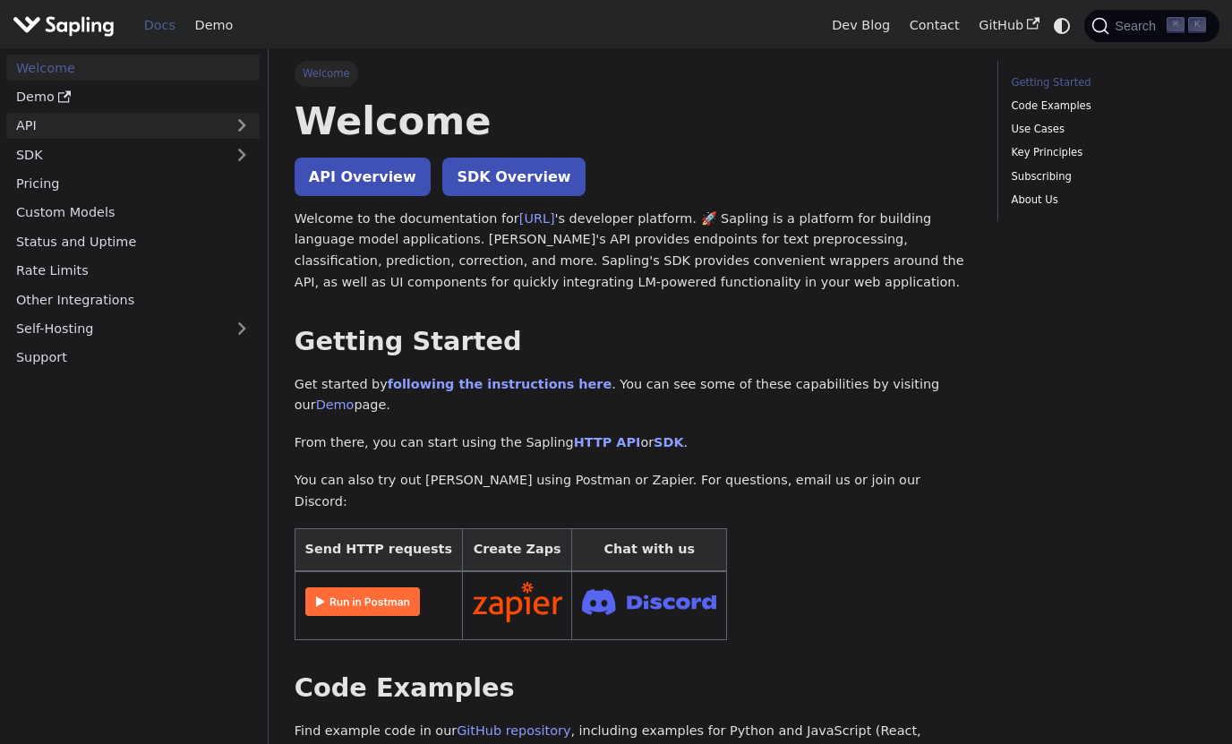
click at [88, 134] on link "API" at bounding box center [115, 126] width 218 height 26
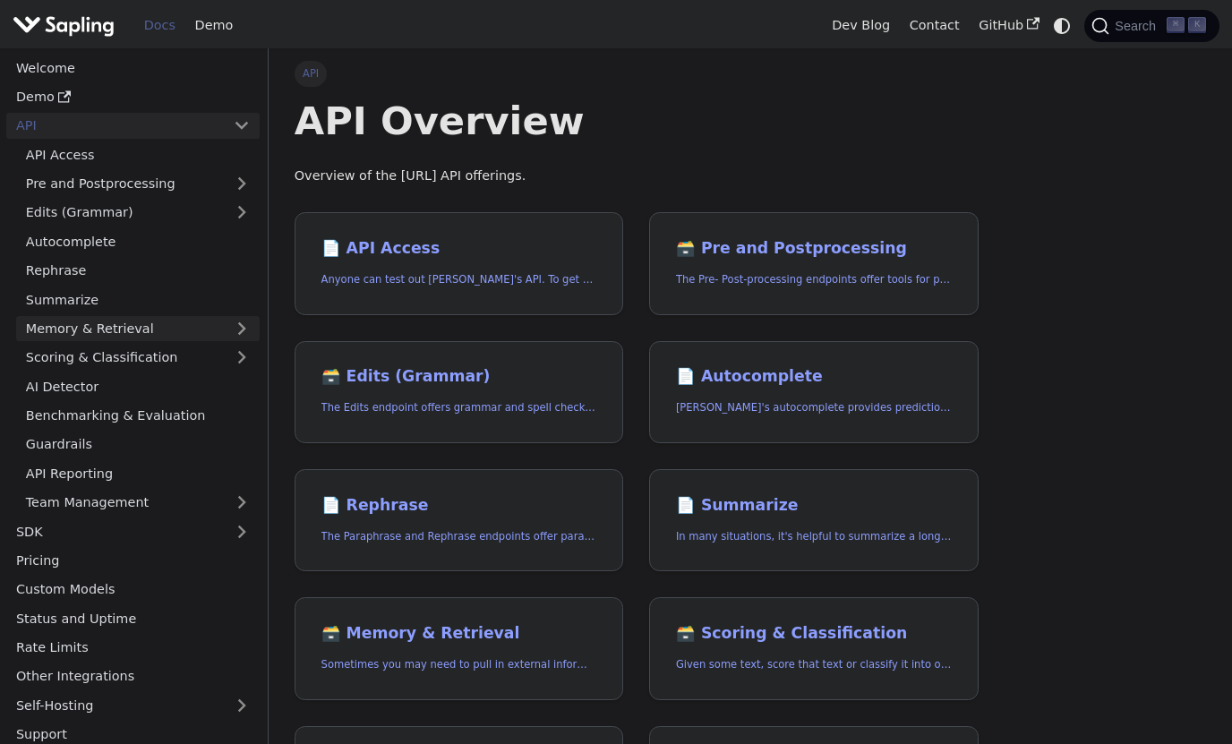
click at [169, 330] on link "Memory & Retrieval" at bounding box center [137, 329] width 243 height 26
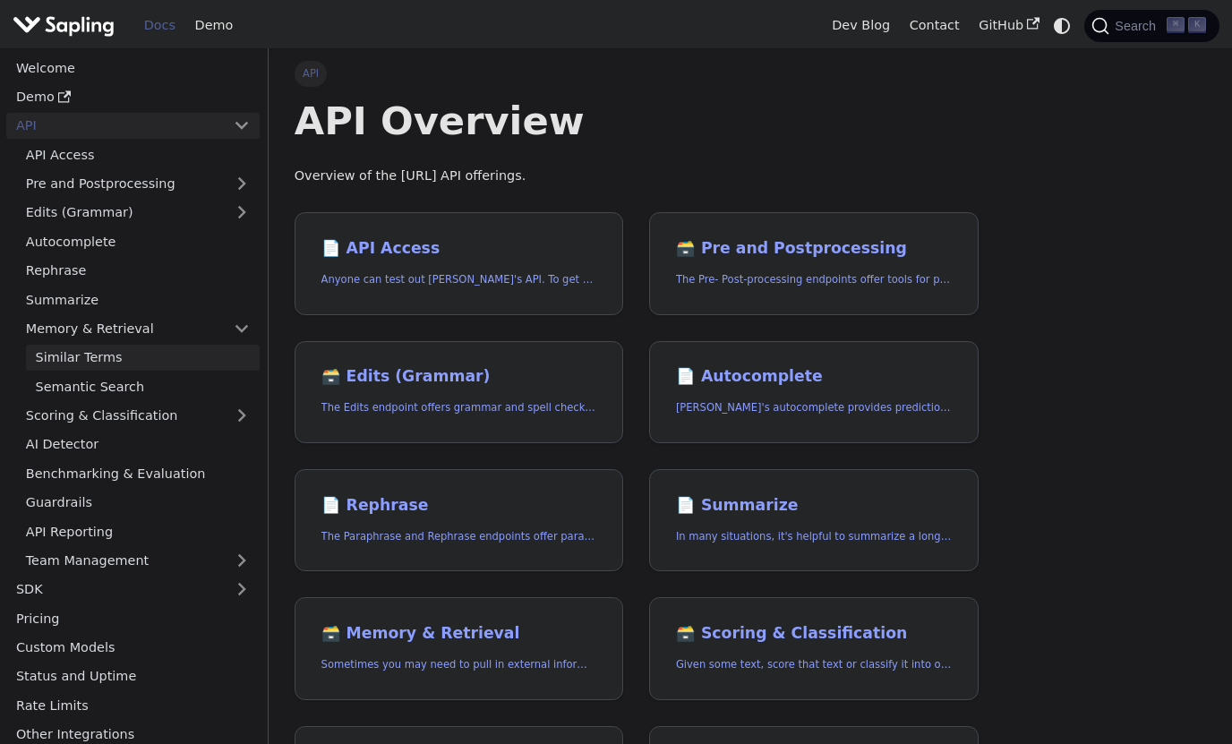
click at [170, 357] on link "Similar Terms" at bounding box center [143, 358] width 234 height 26
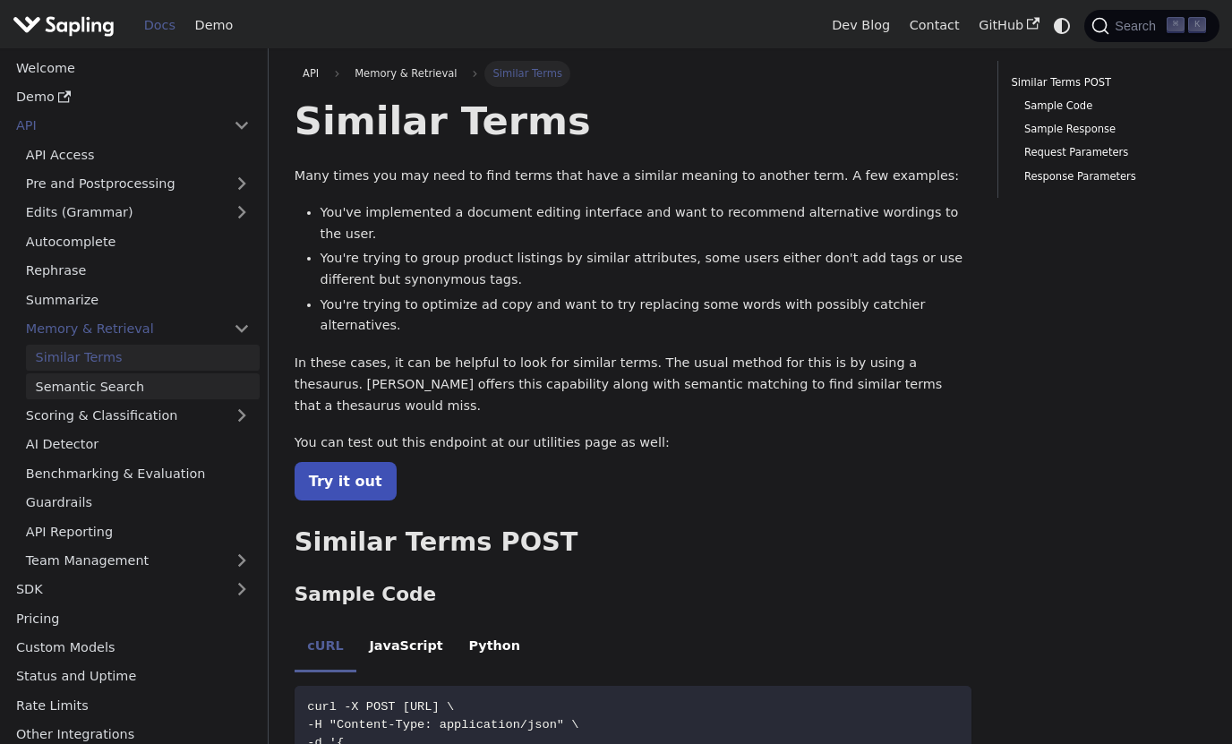
click at [171, 384] on link "Semantic Search" at bounding box center [143, 386] width 234 height 26
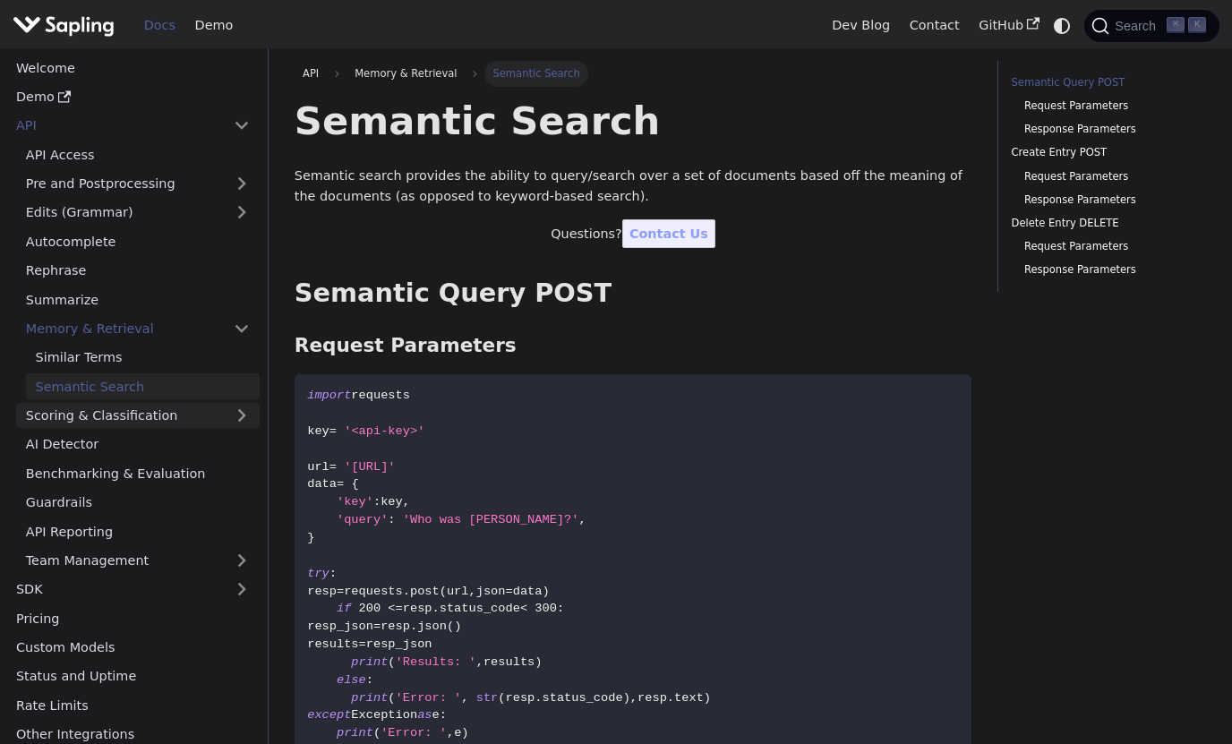
click at [175, 414] on link "Scoring & Classification" at bounding box center [137, 416] width 243 height 26
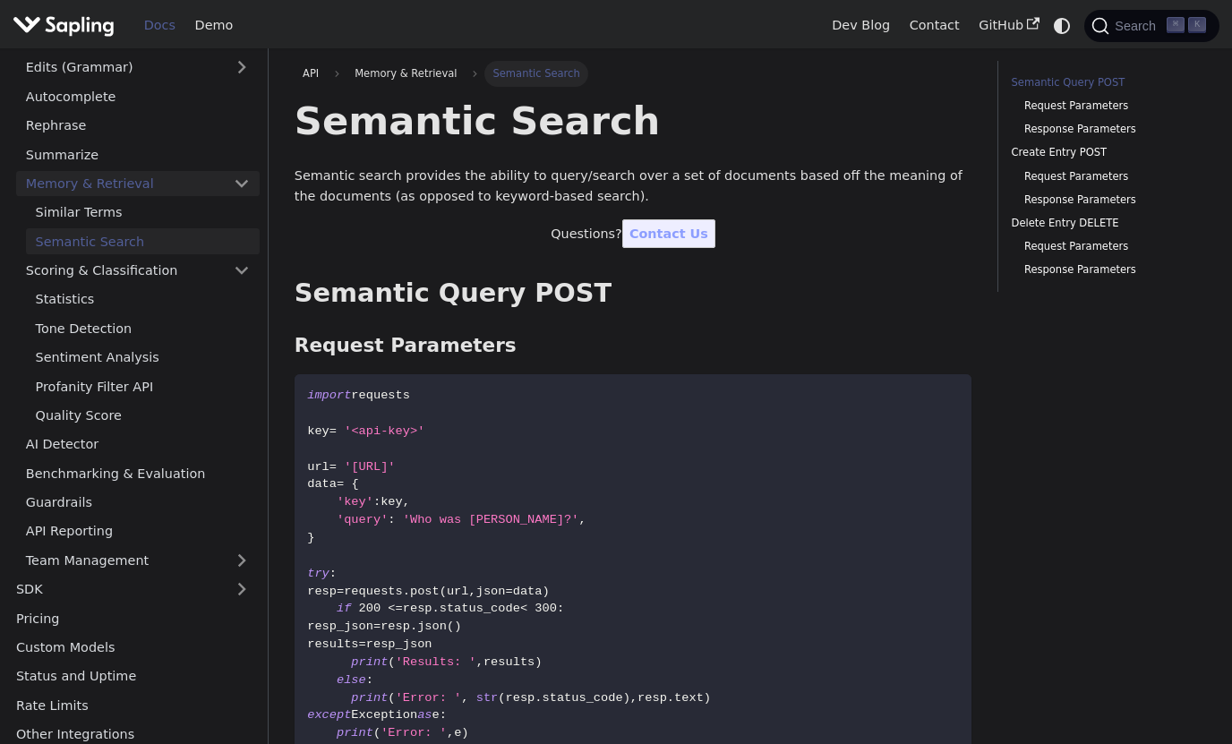
scroll to position [150, 0]
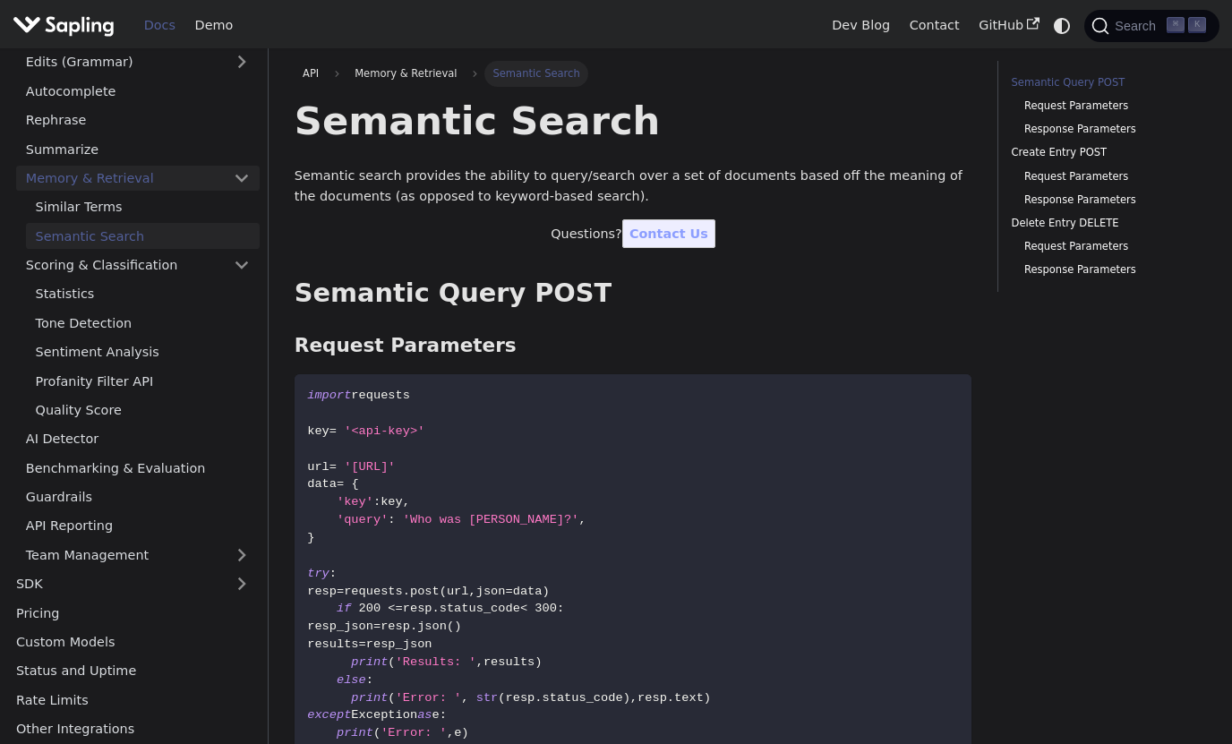
click at [175, 327] on link "Tone Detection" at bounding box center [143, 323] width 234 height 26
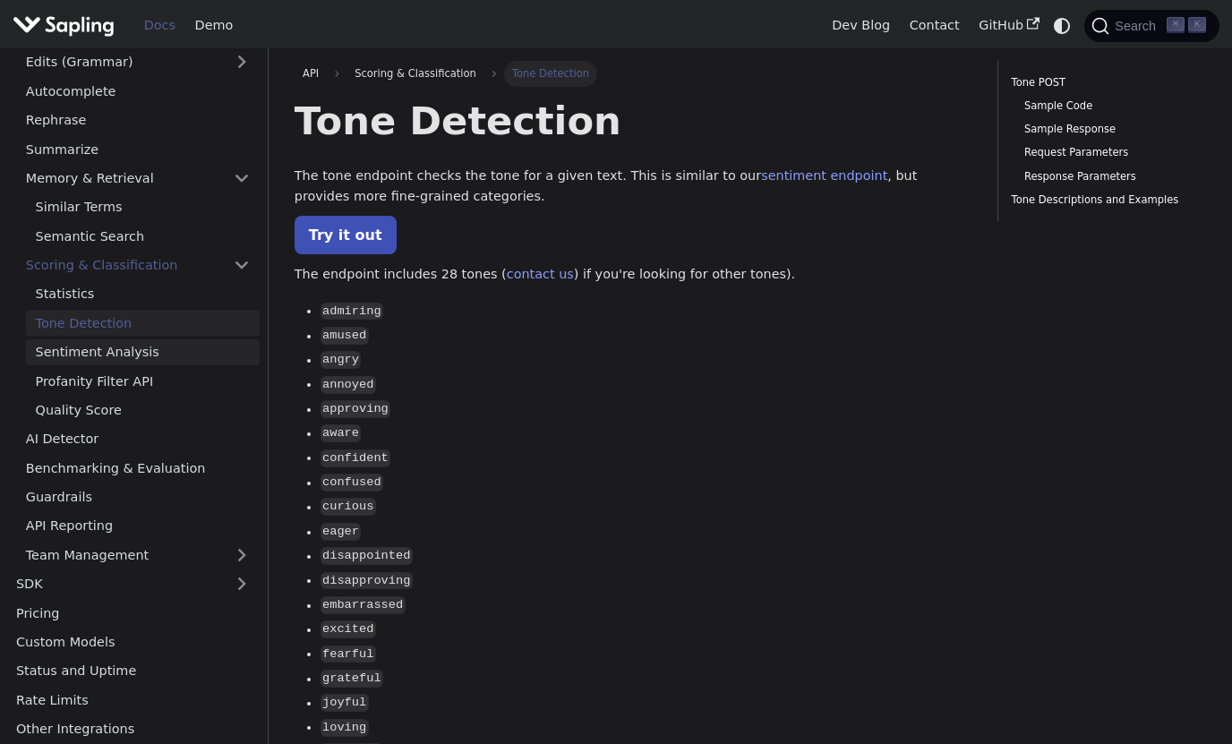
click at [175, 344] on link "Sentiment Analysis" at bounding box center [143, 352] width 234 height 26
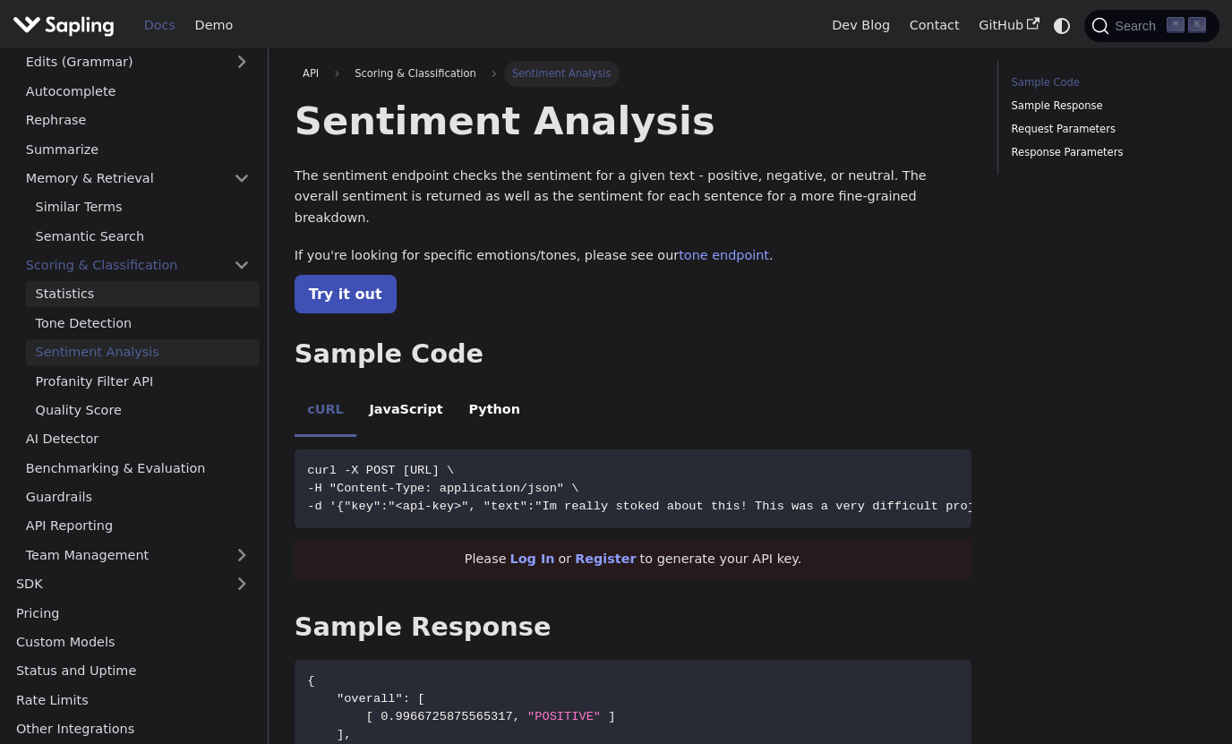
click at [175, 304] on link "Statistics" at bounding box center [143, 294] width 234 height 26
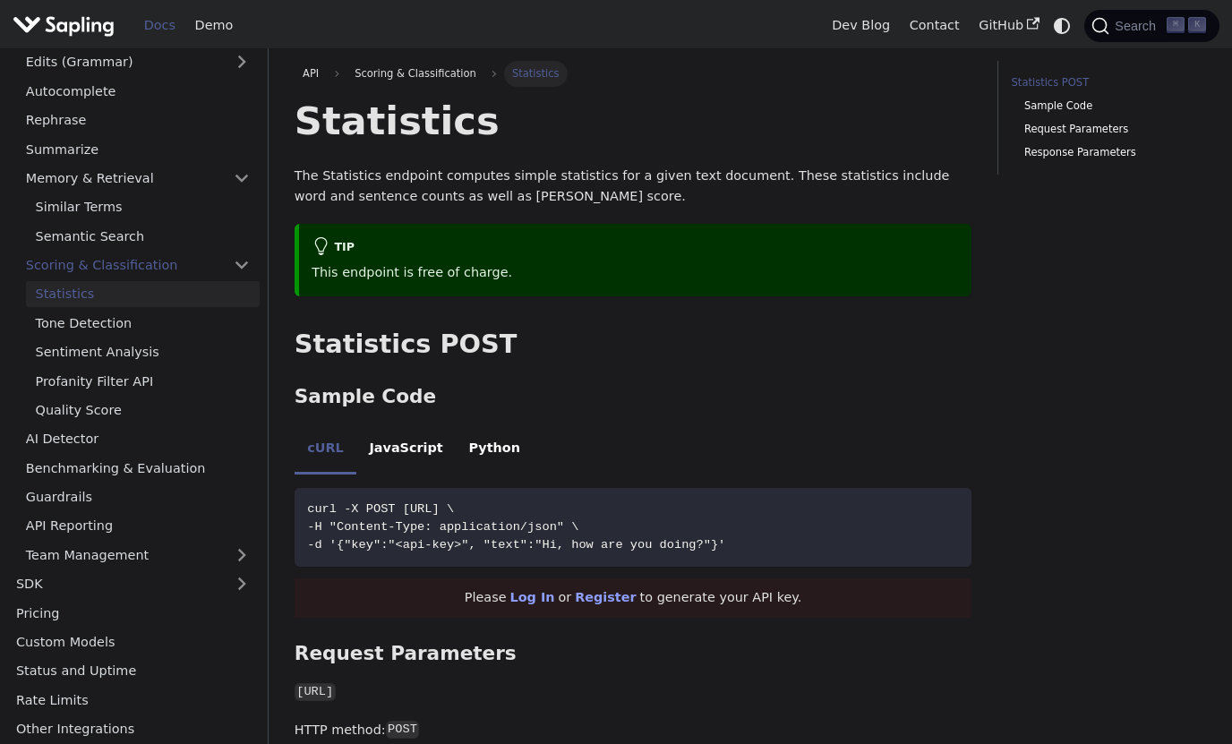
click at [175, 336] on ul "Statistics Tone Detection Sentiment Analysis Profanity Filter API Quality Score" at bounding box center [137, 351] width 243 height 141
click at [175, 329] on link "Tone Detection" at bounding box center [143, 323] width 234 height 26
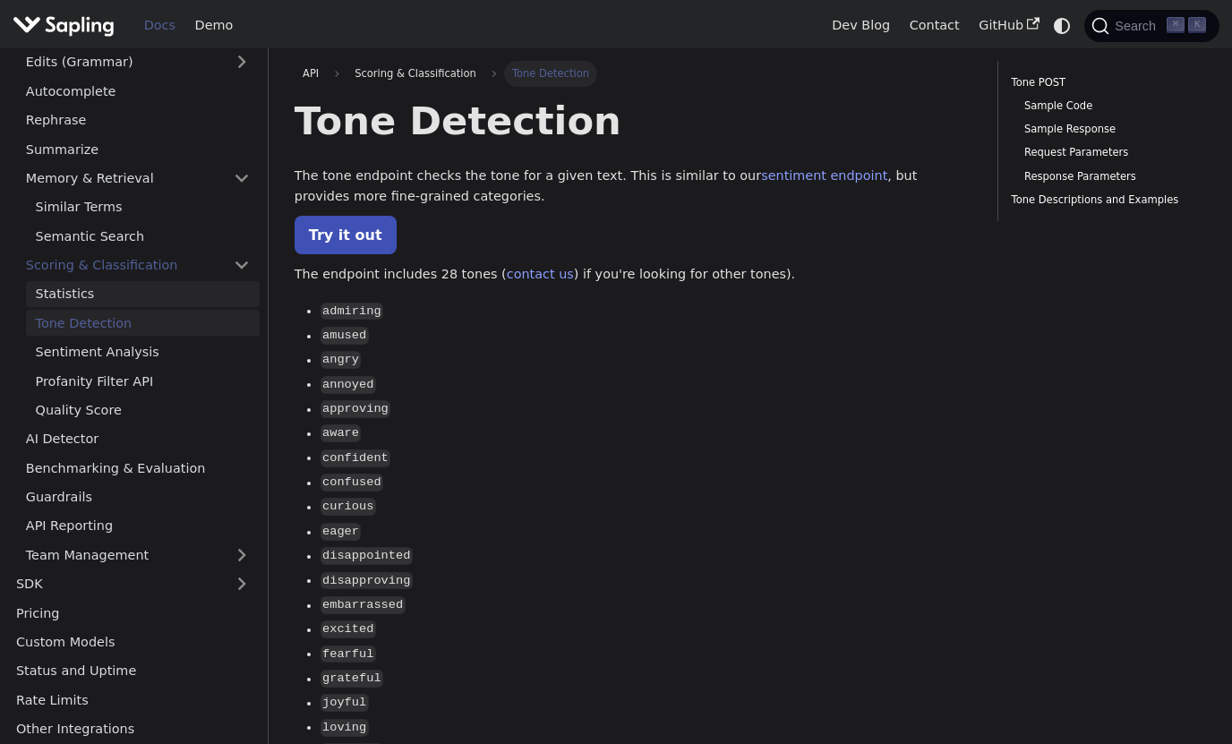
scroll to position [212, 0]
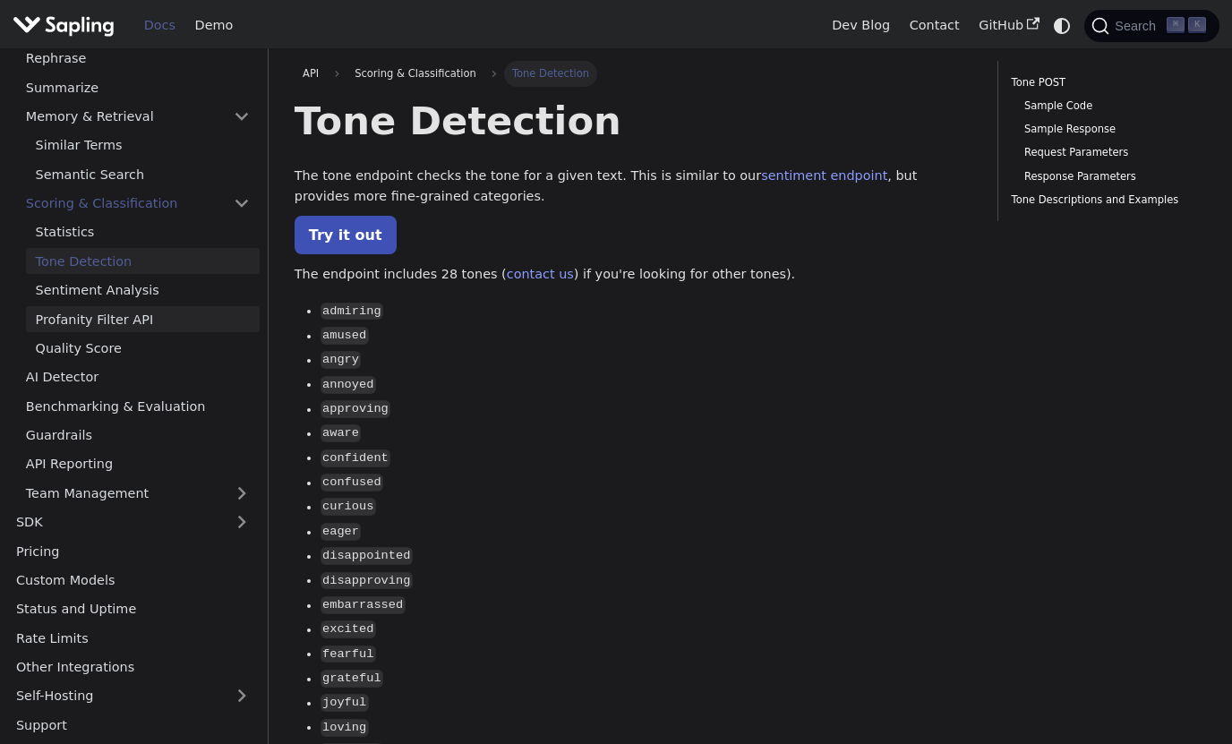
click at [172, 329] on link "Profanity Filter API" at bounding box center [143, 319] width 234 height 26
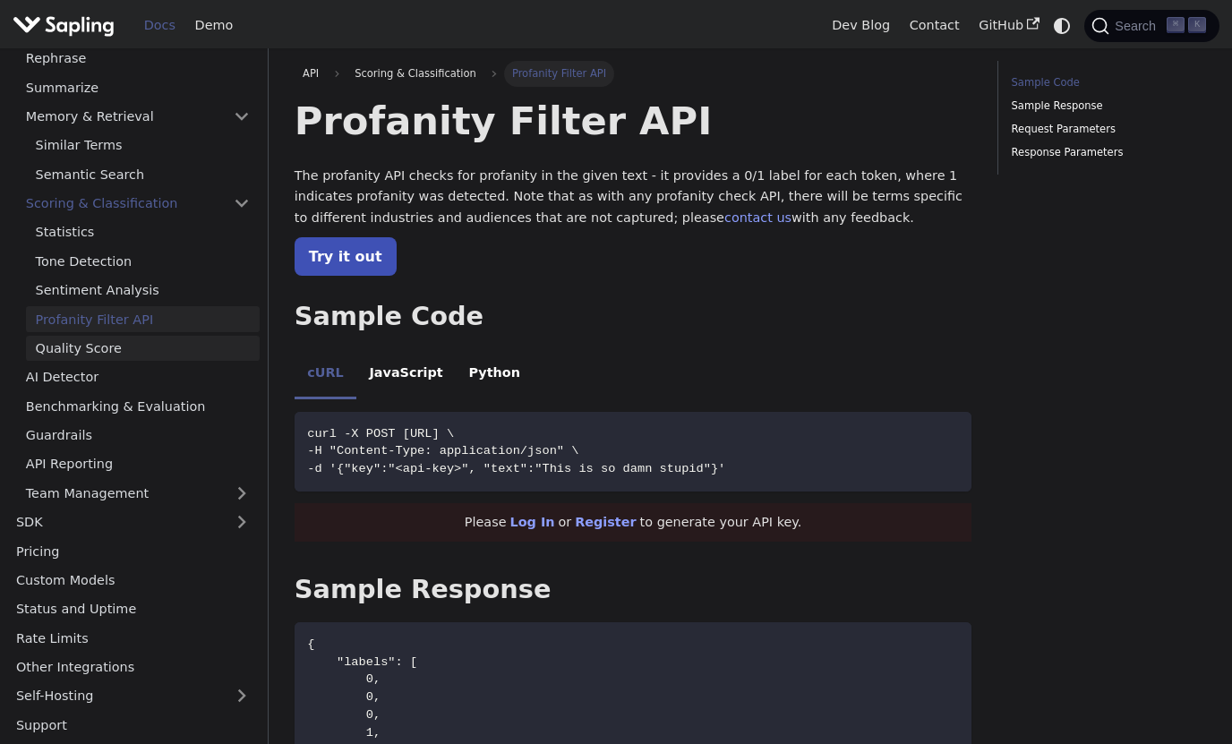
click at [171, 341] on link "Quality Score" at bounding box center [143, 349] width 234 height 26
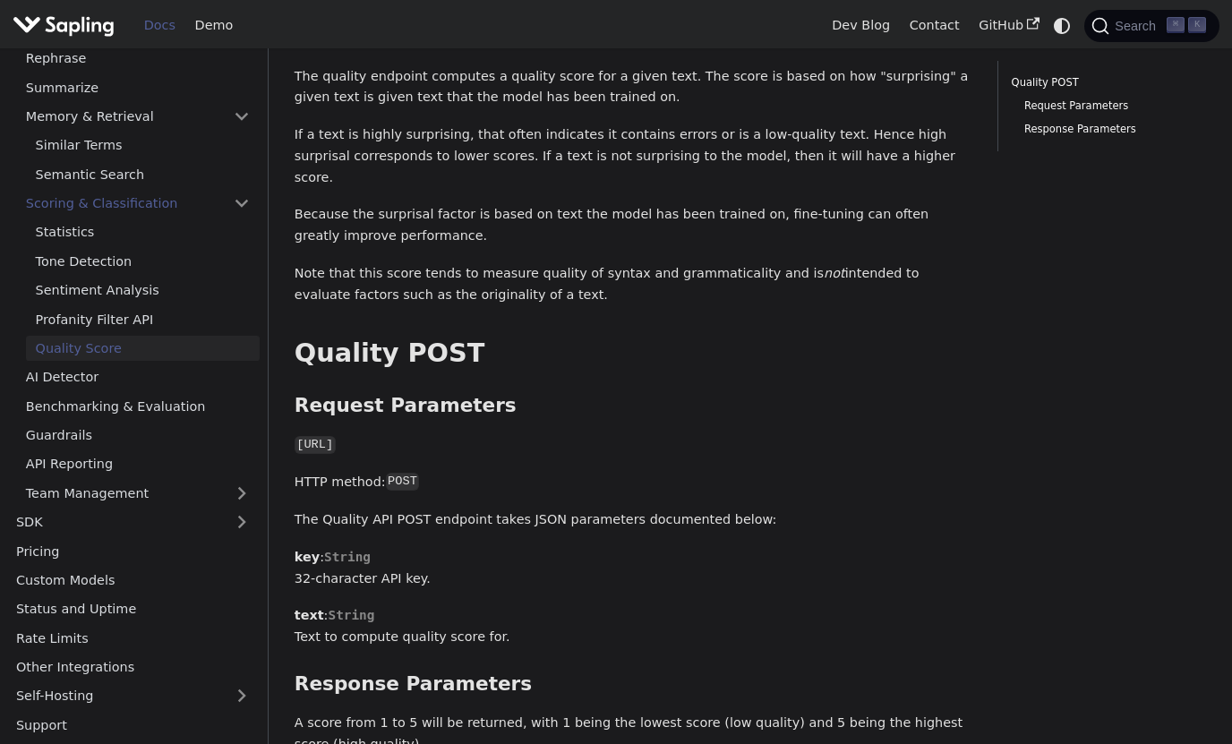
scroll to position [103, 0]
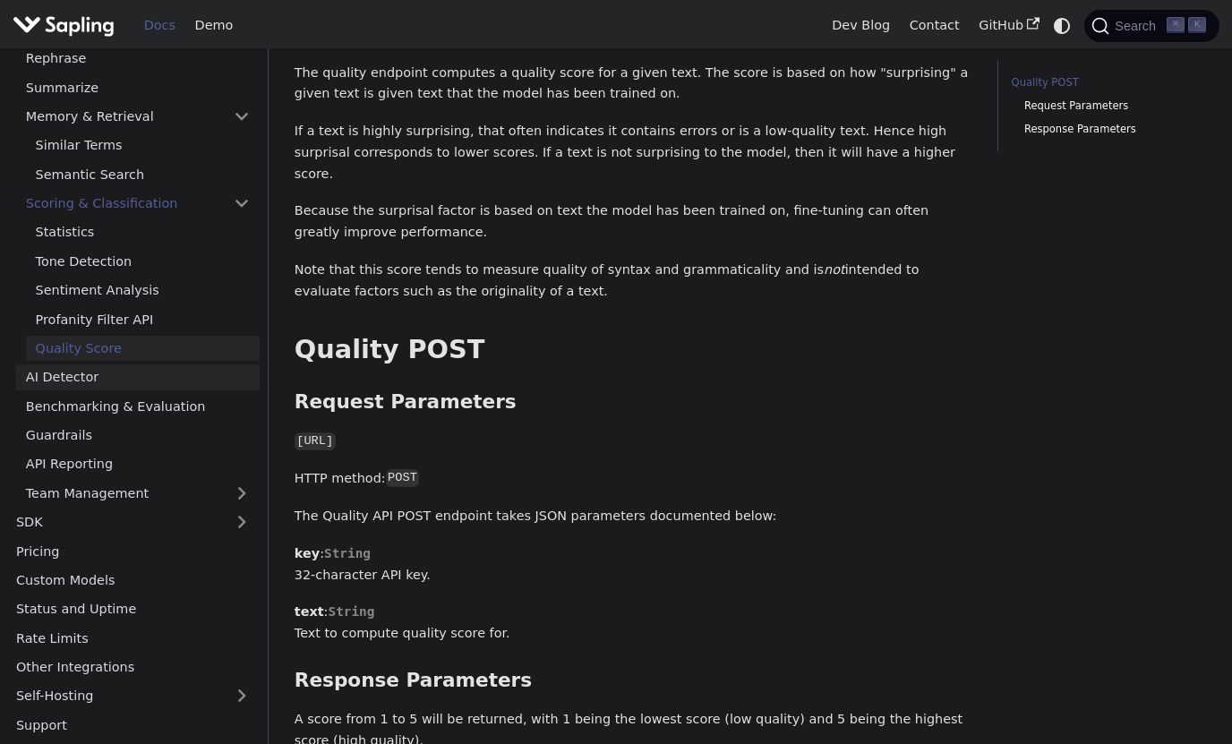
click at [170, 368] on link "AI Detector" at bounding box center [137, 377] width 243 height 26
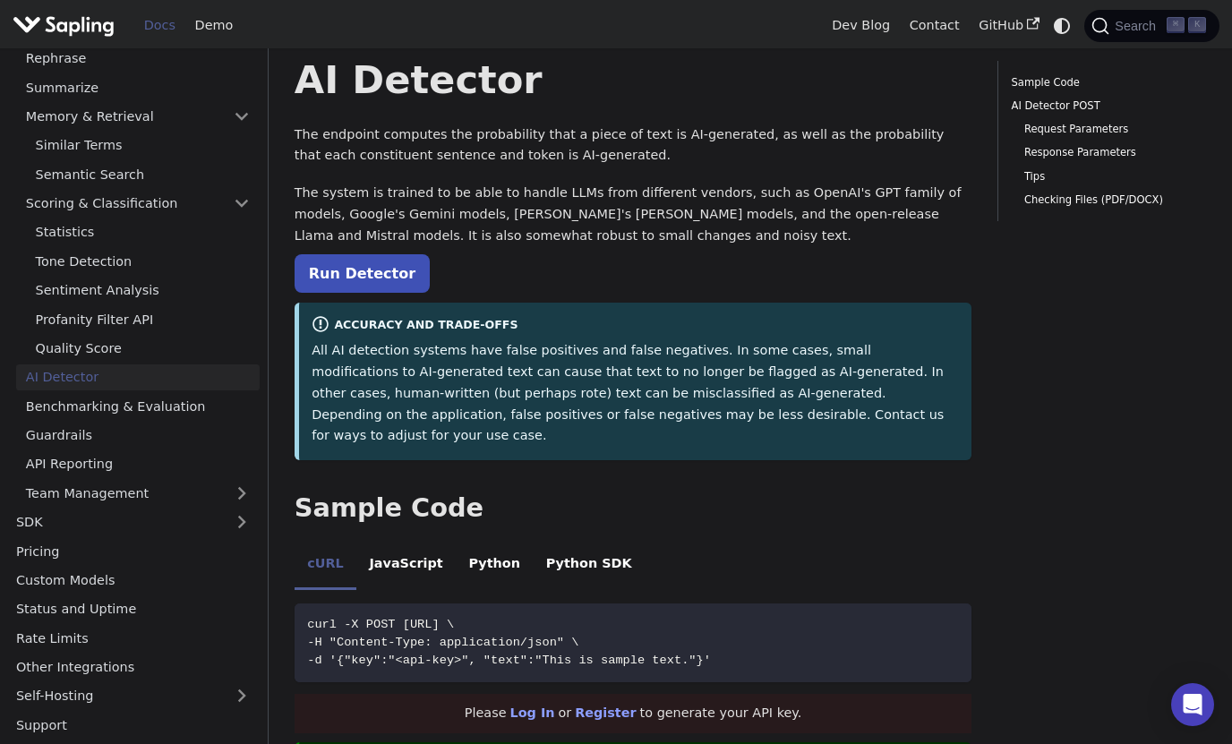
scroll to position [47, 0]
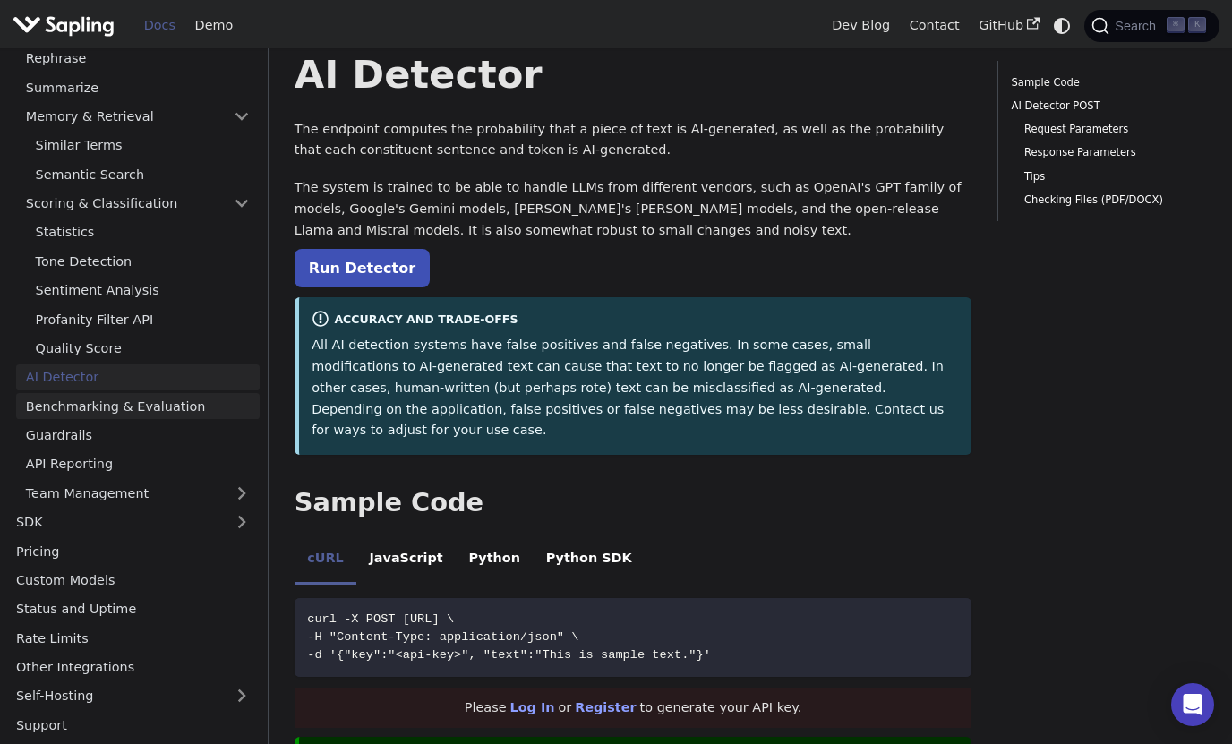
click at [168, 393] on link "Benchmarking & Evaluation" at bounding box center [137, 406] width 243 height 26
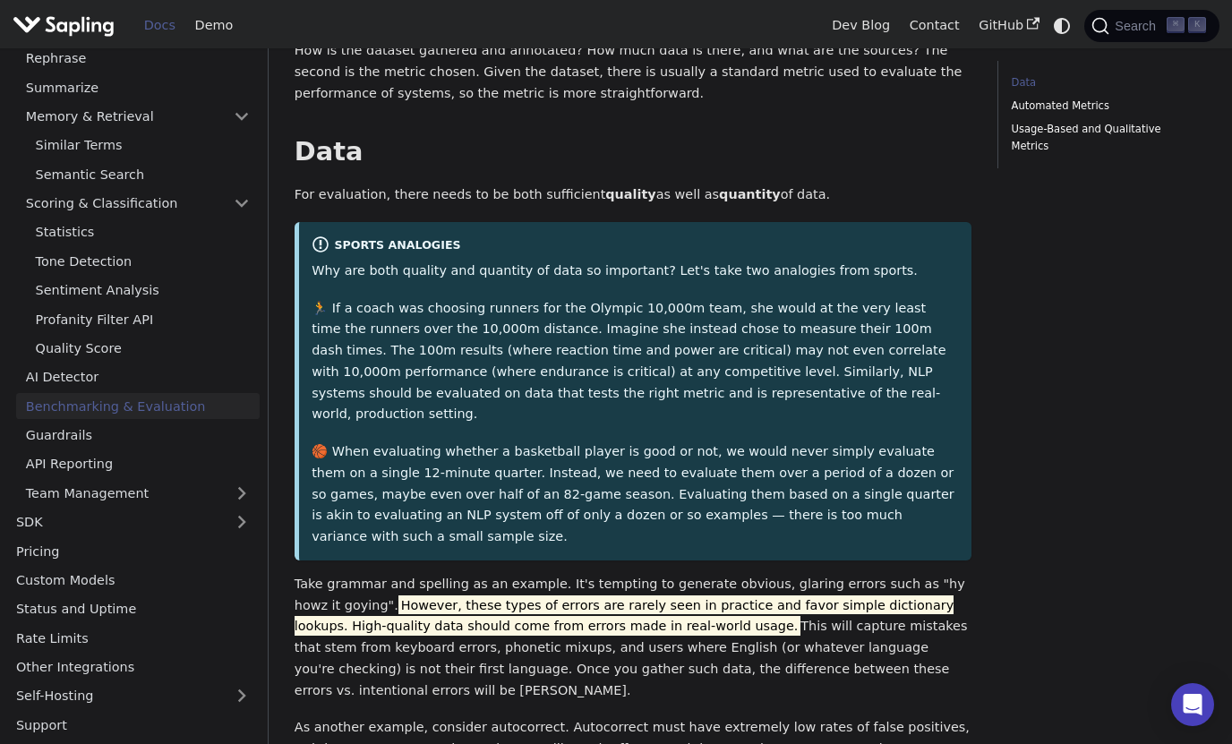
scroll to position [333, 0]
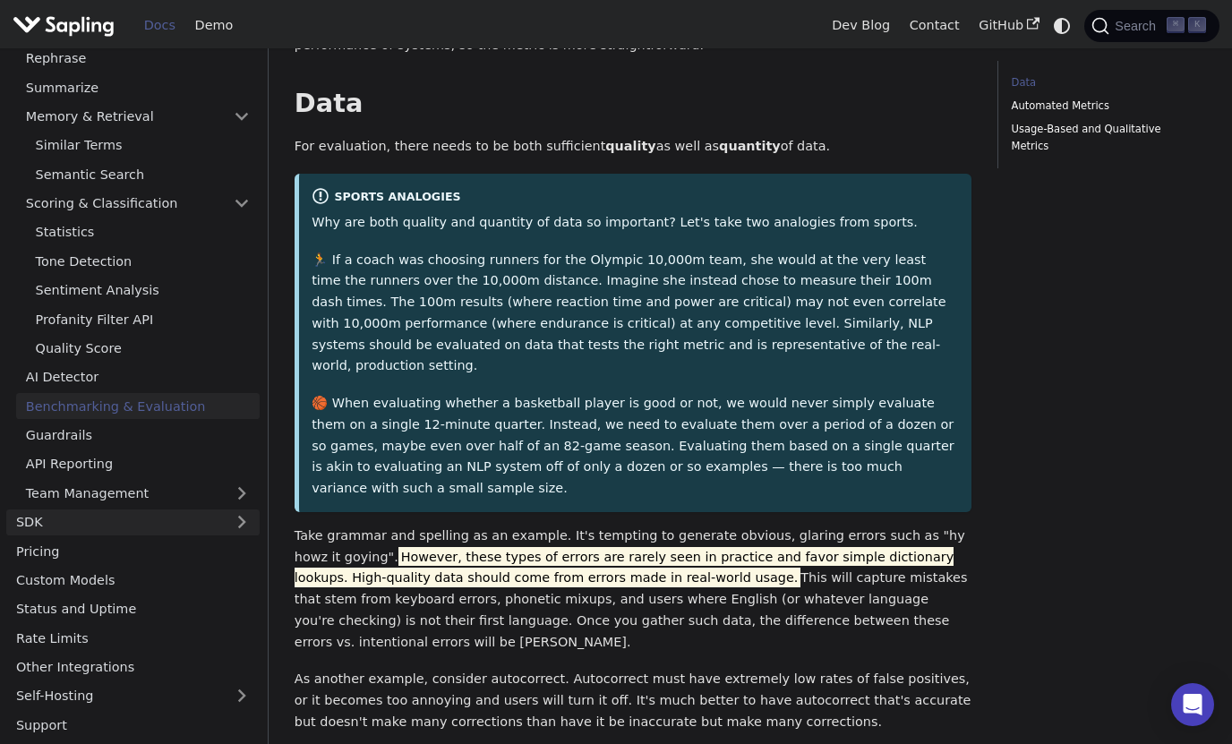
click at [153, 530] on link "SDK" at bounding box center [115, 522] width 218 height 26
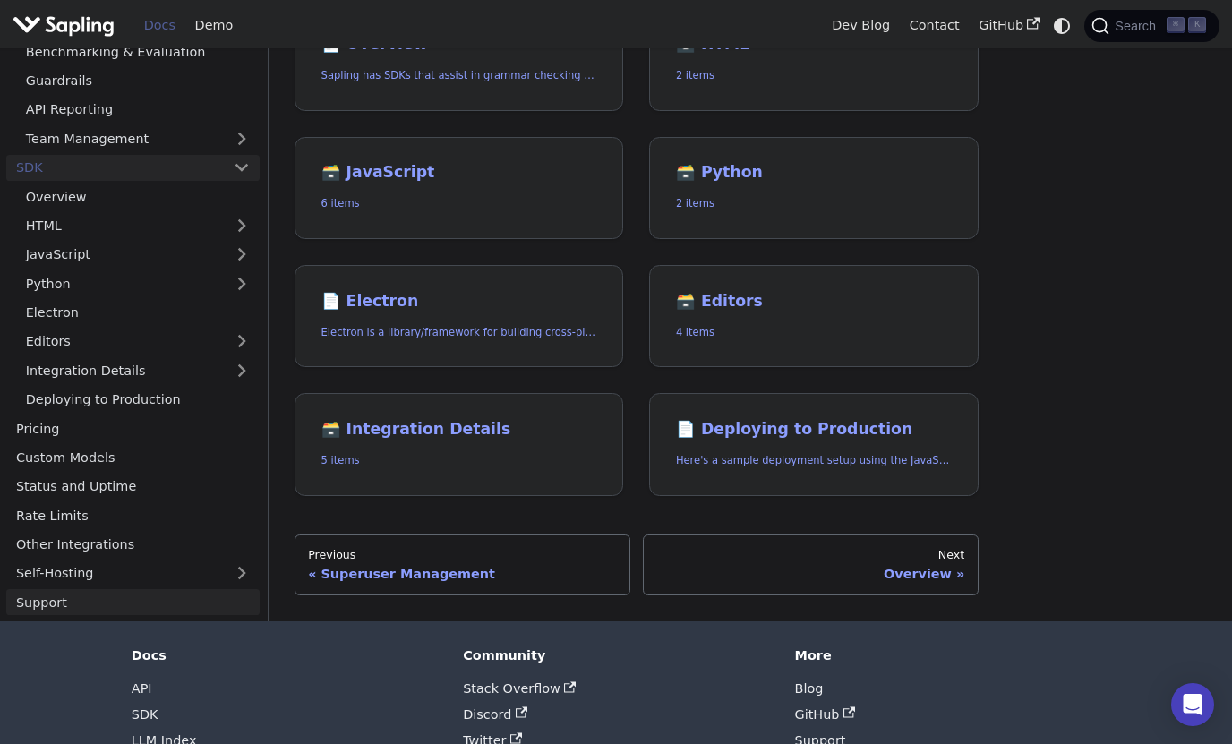
scroll to position [228, 0]
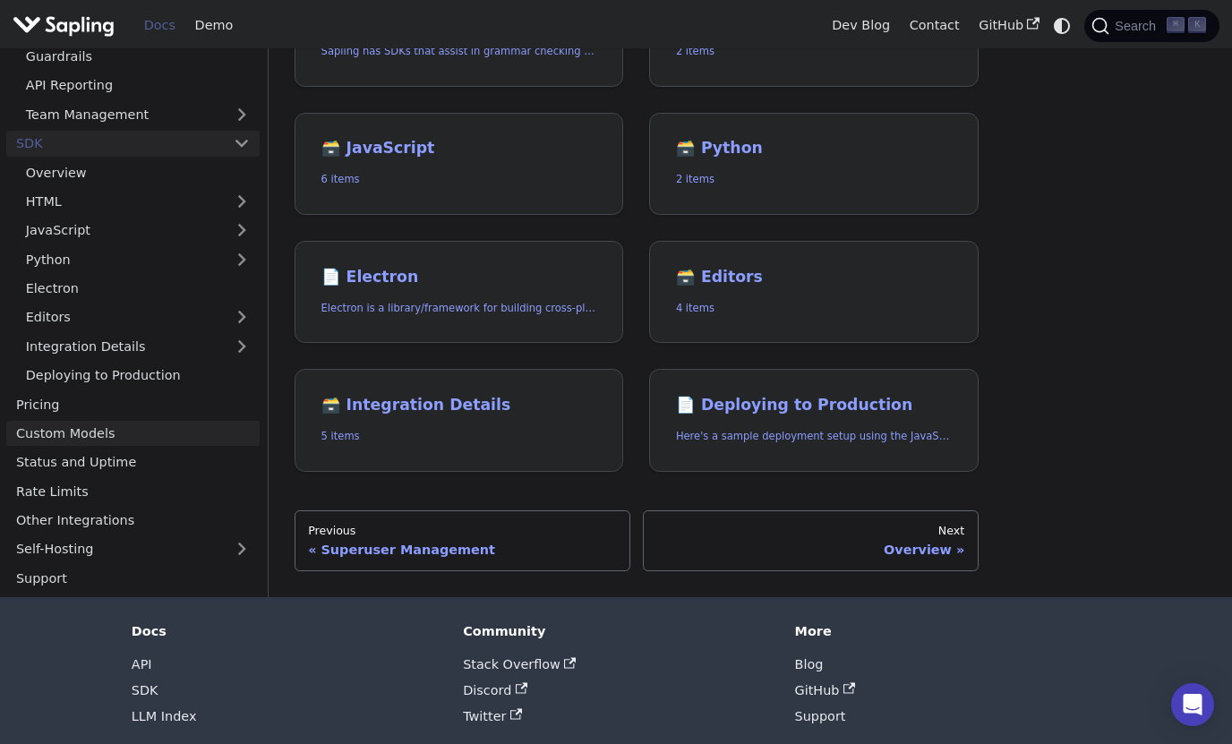
click at [141, 445] on link "Custom Models" at bounding box center [132, 434] width 253 height 26
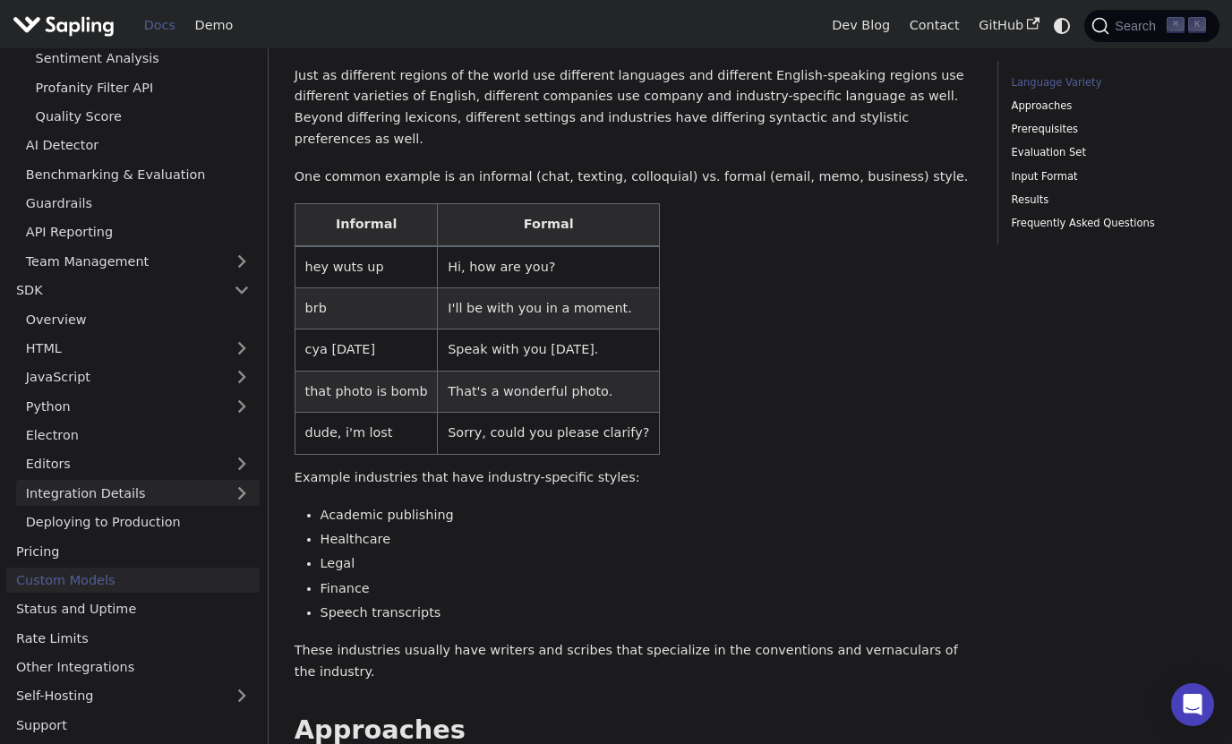
scroll to position [218, 0]
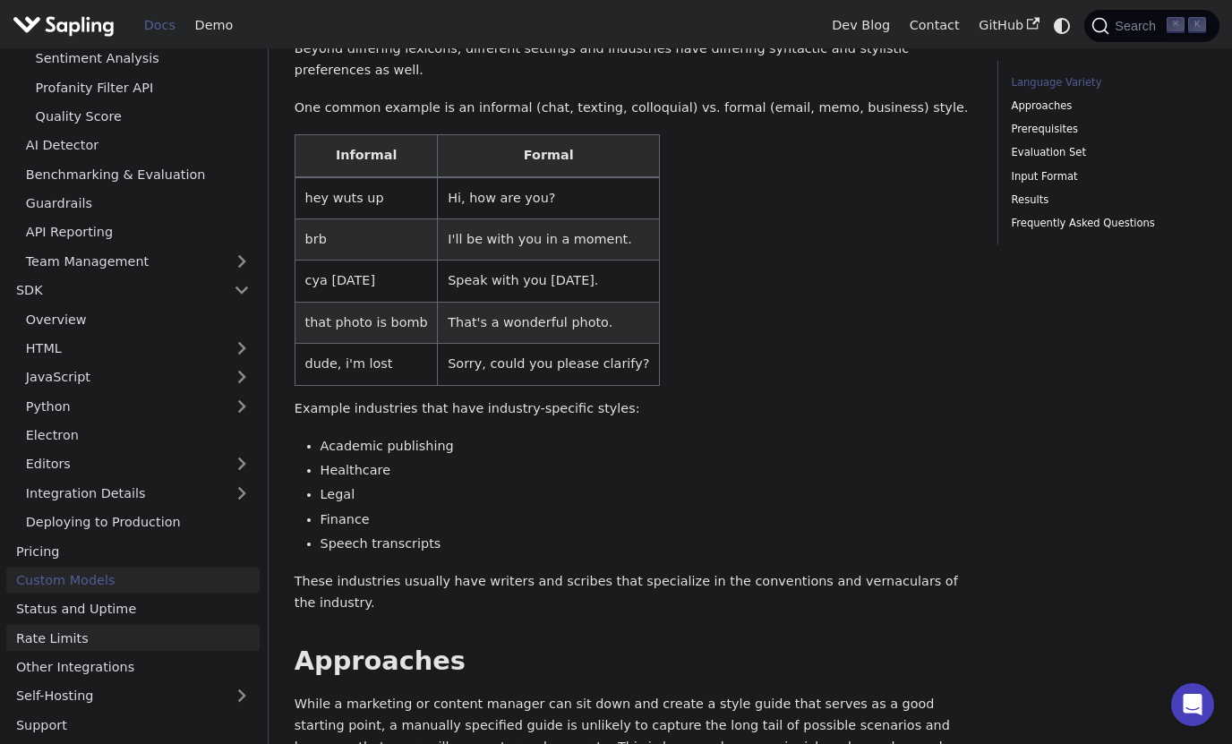
click at [152, 632] on link "Rate Limits" at bounding box center [132, 638] width 253 height 26
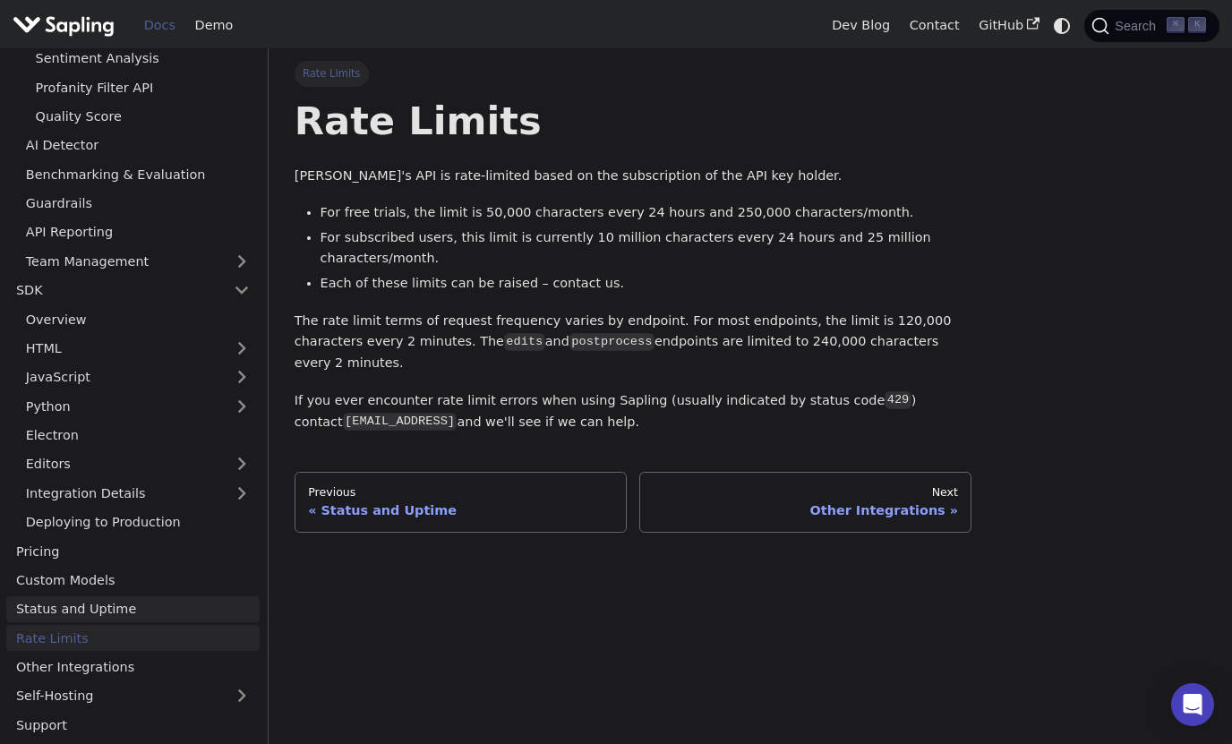
click at [152, 612] on link "Status and Uptime" at bounding box center [132, 609] width 253 height 26
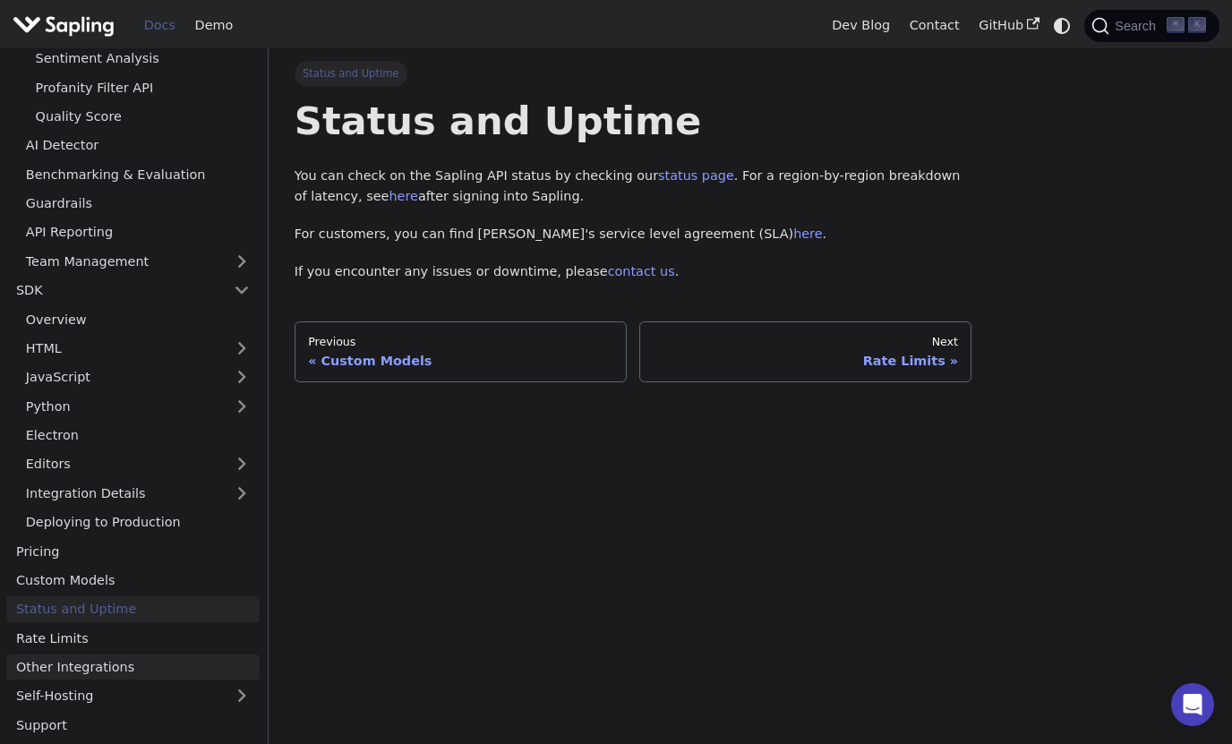
click at [156, 662] on link "Other Integrations" at bounding box center [132, 667] width 253 height 26
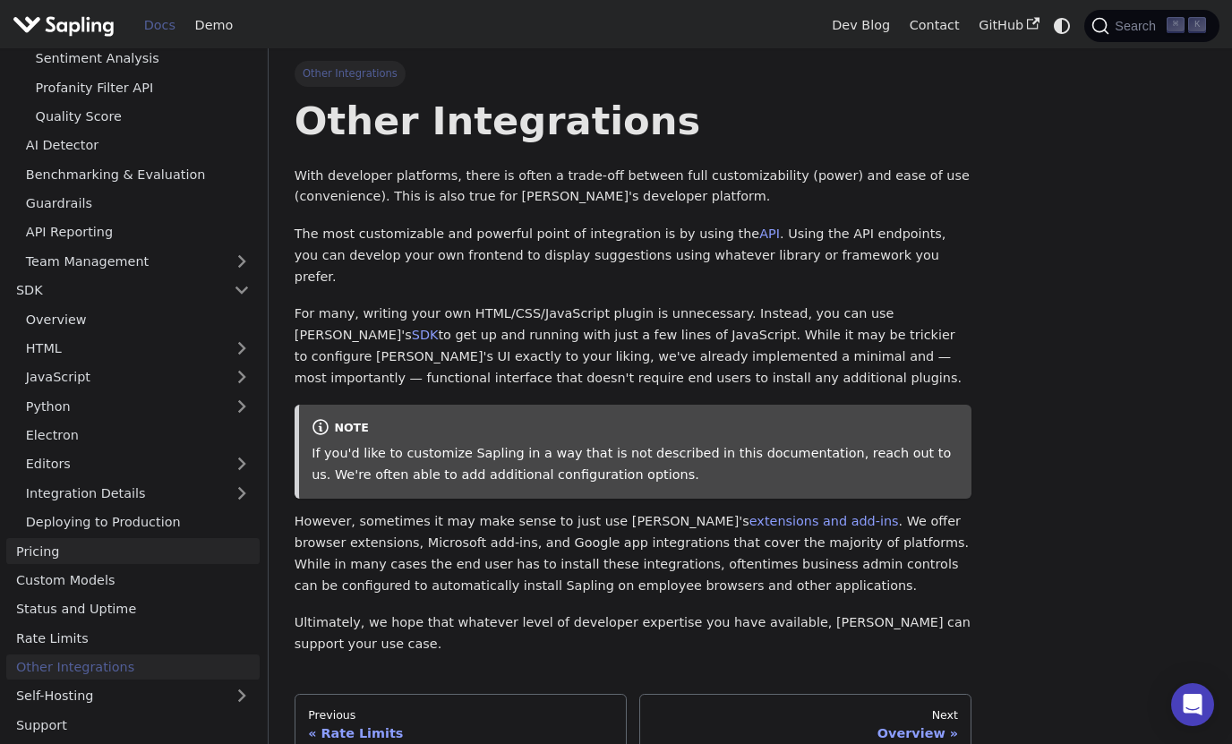
click at [151, 553] on link "Pricing" at bounding box center [132, 551] width 253 height 26
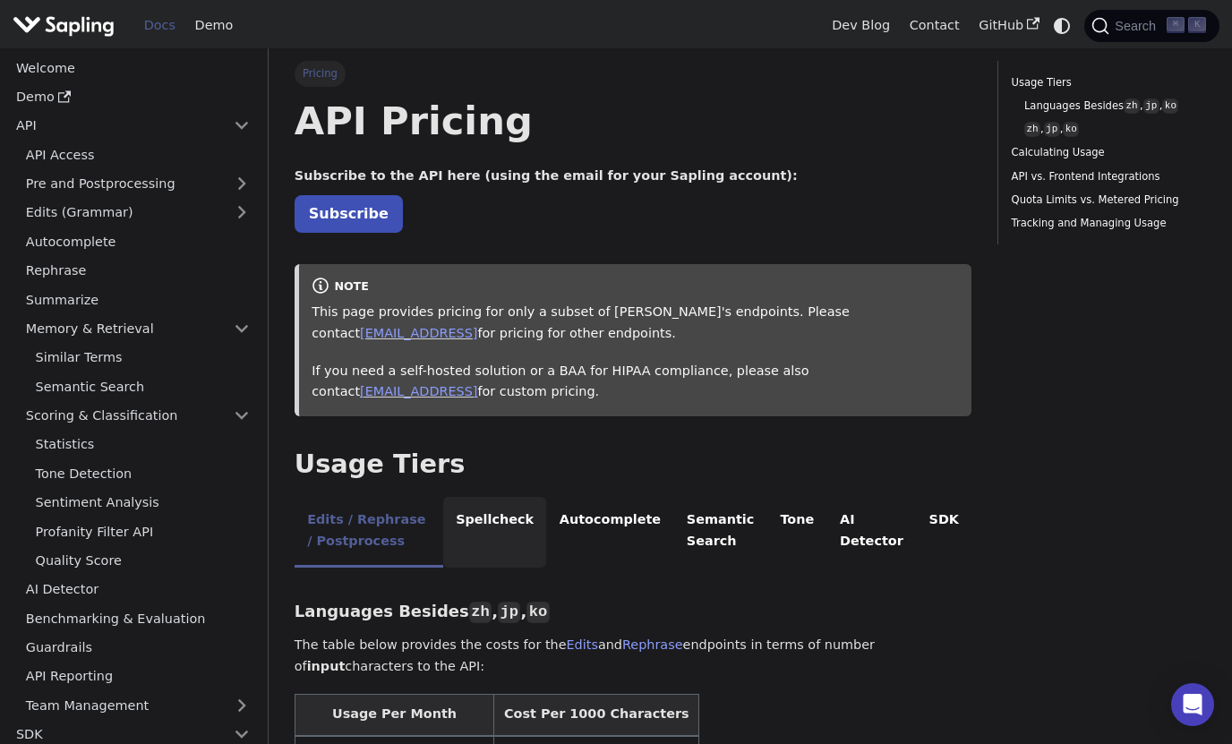
click at [541, 513] on li "Spellcheck" at bounding box center [495, 532] width 104 height 71
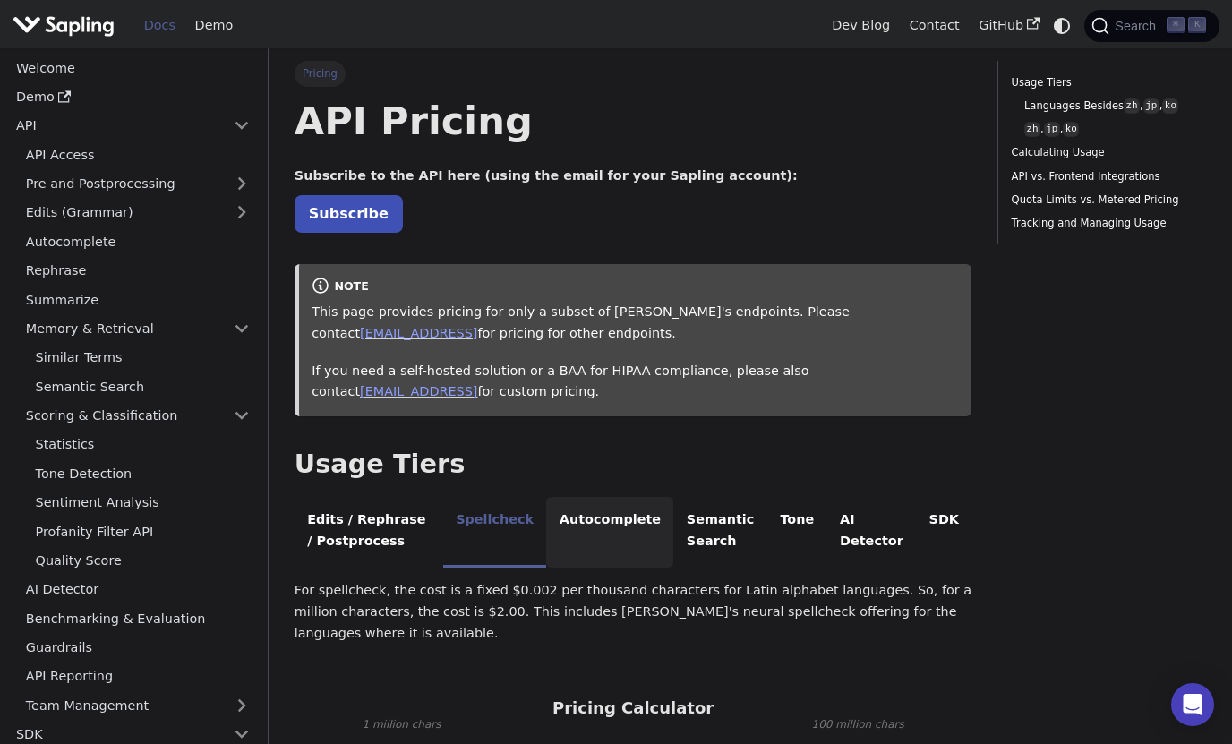
click at [621, 515] on li "Autocomplete" at bounding box center [609, 532] width 127 height 71
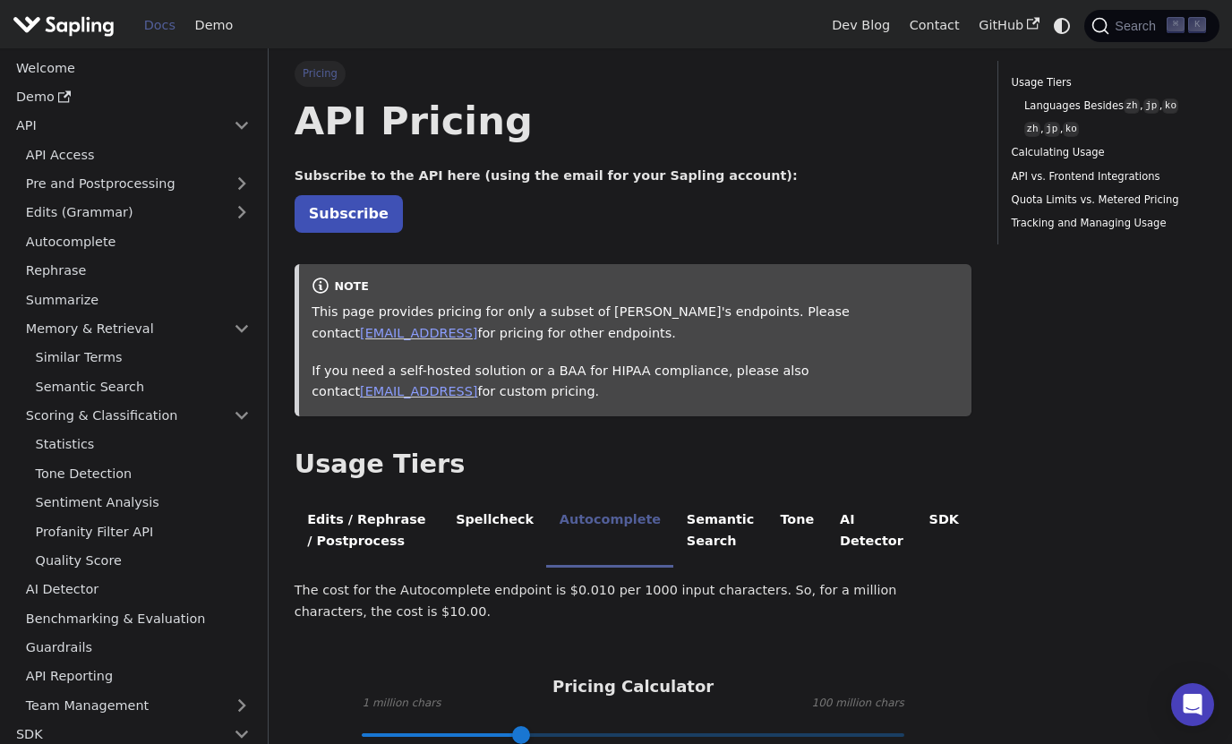
click at [91, 30] on img "Main" at bounding box center [64, 26] width 102 height 26
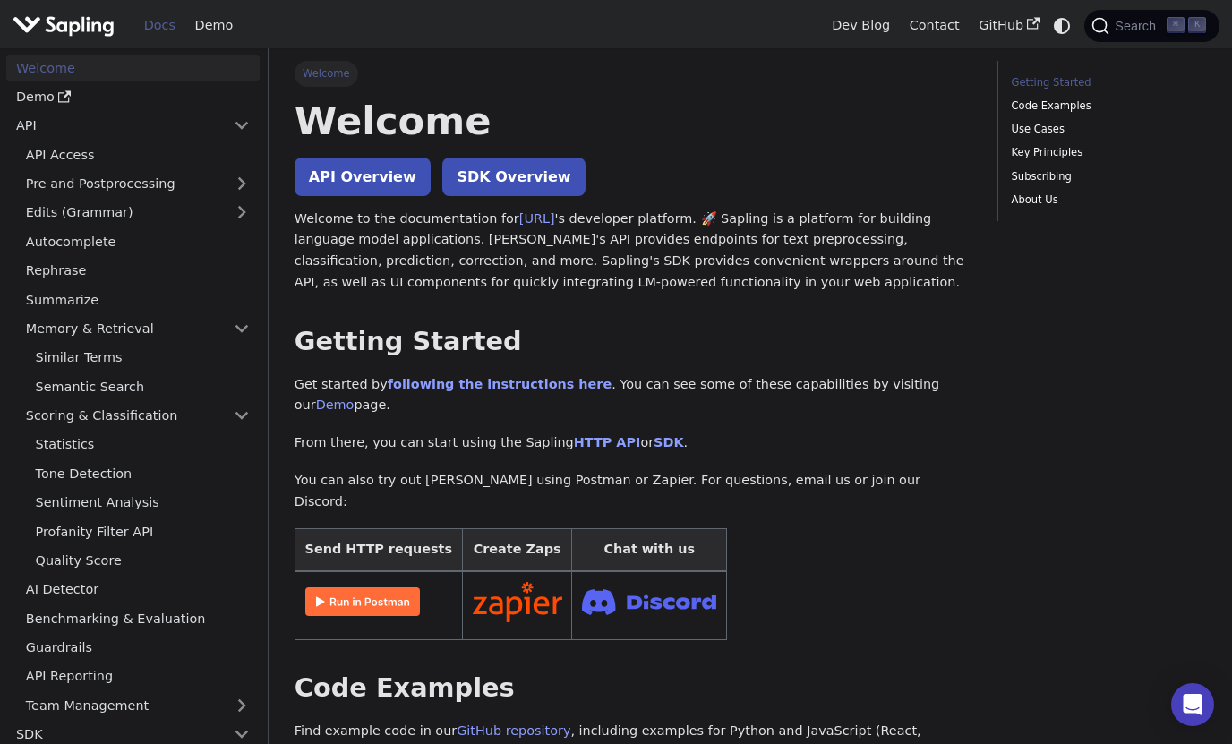
click at [91, 30] on img "Main" at bounding box center [64, 26] width 102 height 26
click at [1008, 27] on link "GitHub" at bounding box center [1009, 26] width 80 height 28
